Goal: Task Accomplishment & Management: Complete application form

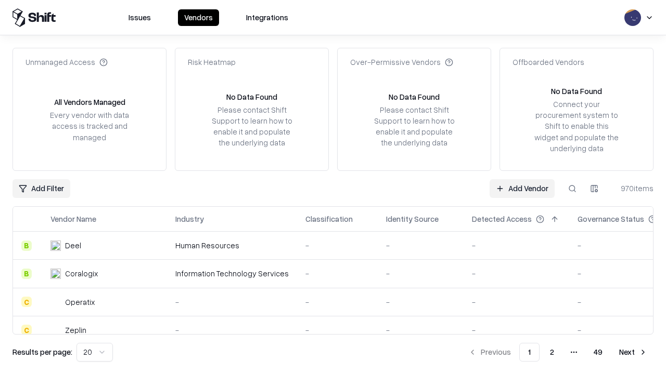
click at [521, 188] on link "Add Vendor" at bounding box center [521, 188] width 65 height 19
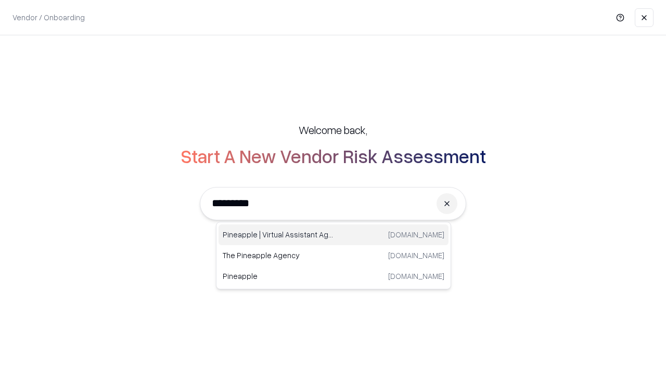
click at [333, 235] on div "Pineapple | Virtual Assistant Agency [DOMAIN_NAME]" at bounding box center [333, 235] width 230 height 21
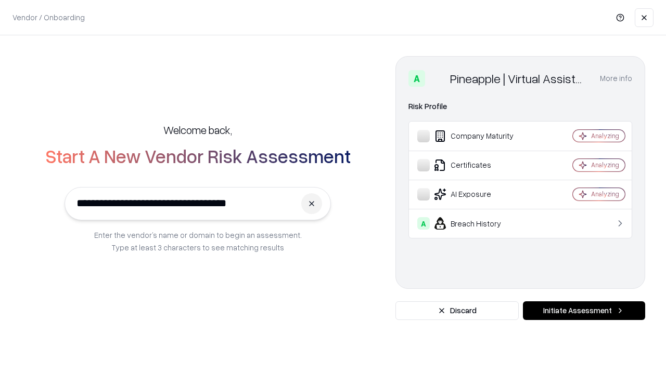
type input "**********"
click at [583, 311] on button "Initiate Assessment" at bounding box center [584, 311] width 122 height 19
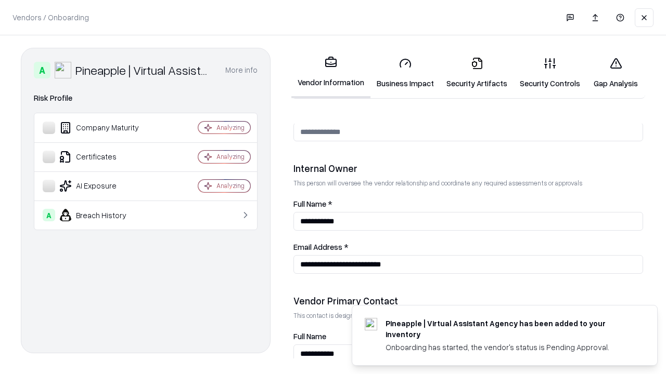
scroll to position [539, 0]
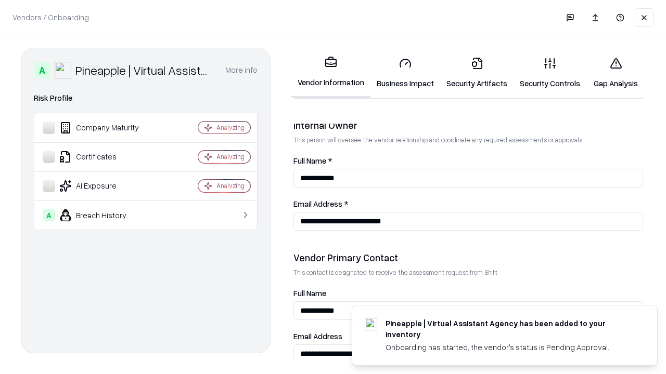
click at [405, 73] on link "Business Impact" at bounding box center [405, 73] width 70 height 48
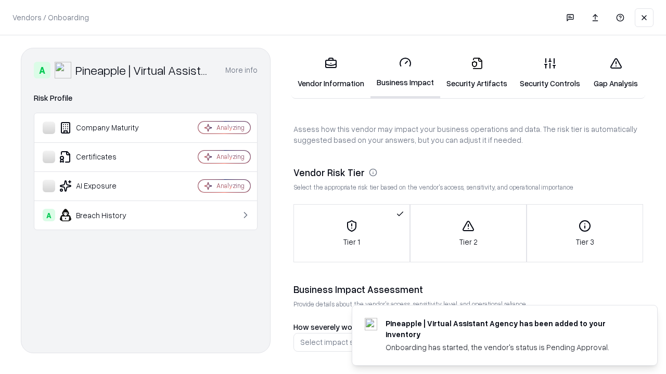
click at [615, 73] on link "Gap Analysis" at bounding box center [615, 73] width 59 height 48
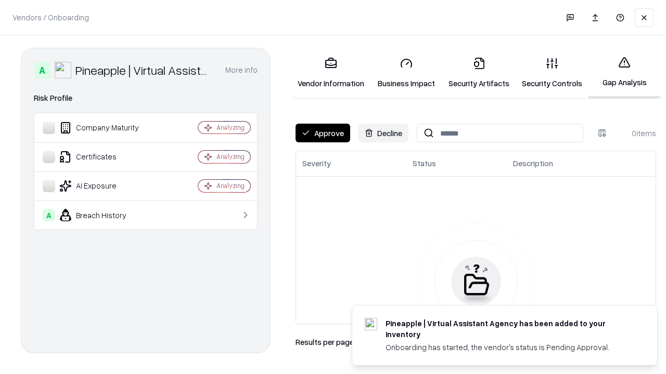
click at [322, 133] on button "Approve" at bounding box center [322, 133] width 55 height 19
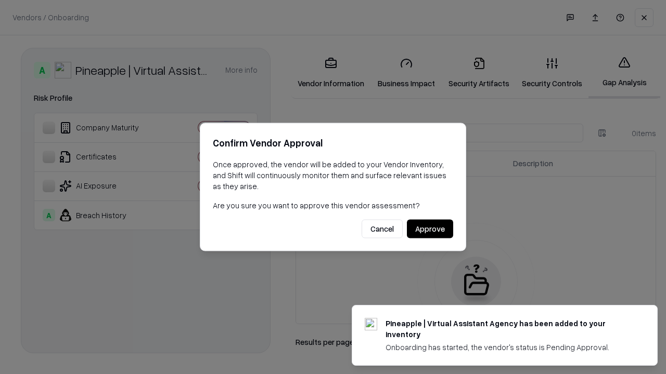
click at [429, 229] on button "Approve" at bounding box center [430, 229] width 46 height 19
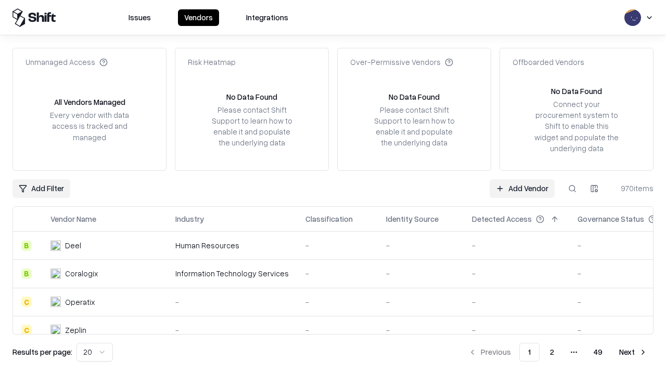
type input "**********"
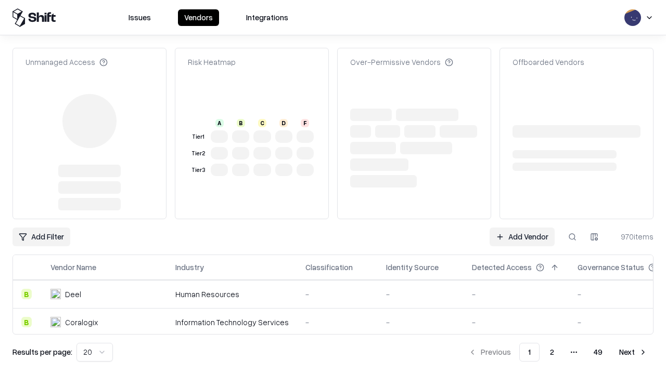
click at [521, 228] on link "Add Vendor" at bounding box center [521, 237] width 65 height 19
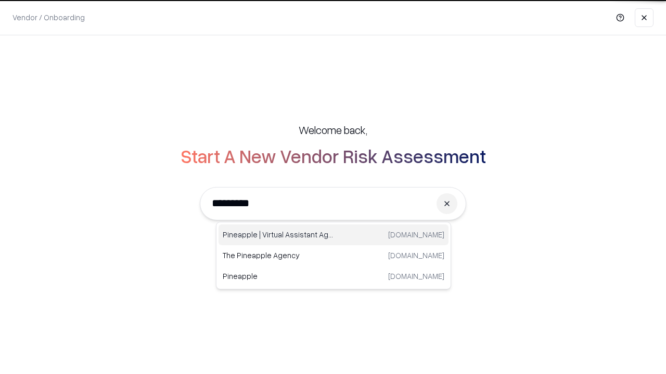
click at [333, 235] on div "Pineapple | Virtual Assistant Agency [DOMAIN_NAME]" at bounding box center [333, 235] width 230 height 21
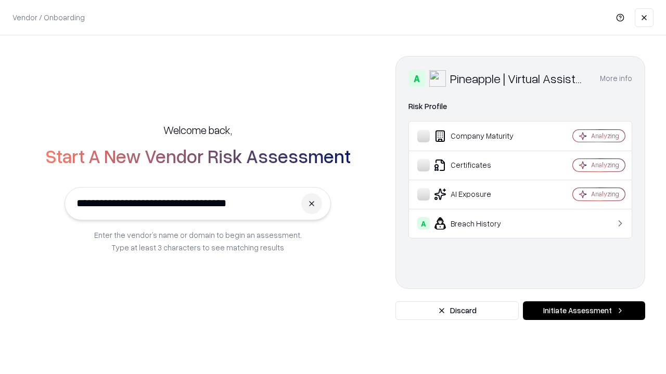
type input "**********"
click at [583, 311] on button "Initiate Assessment" at bounding box center [584, 311] width 122 height 19
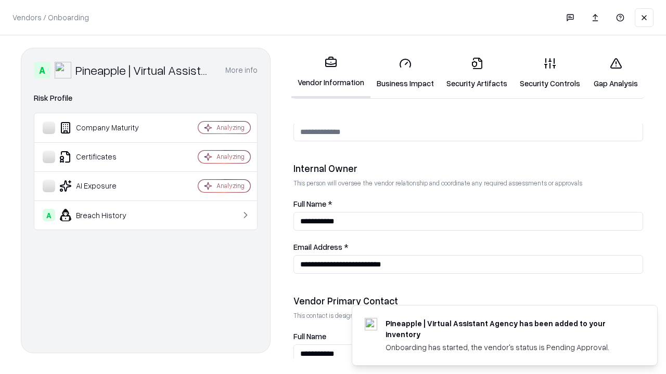
scroll to position [539, 0]
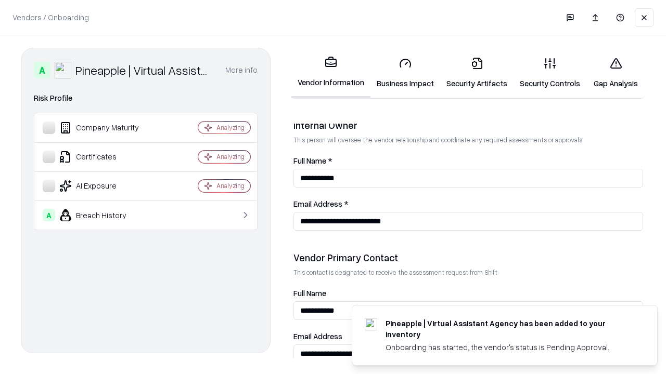
click at [615, 73] on link "Gap Analysis" at bounding box center [615, 73] width 59 height 48
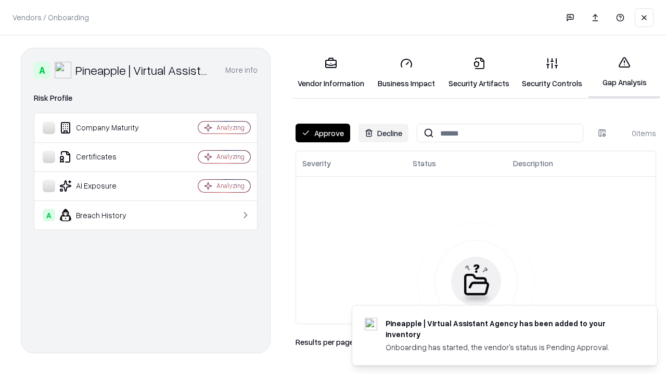
click at [322, 133] on button "Approve" at bounding box center [322, 133] width 55 height 19
